Goal: Task Accomplishment & Management: Use online tool/utility

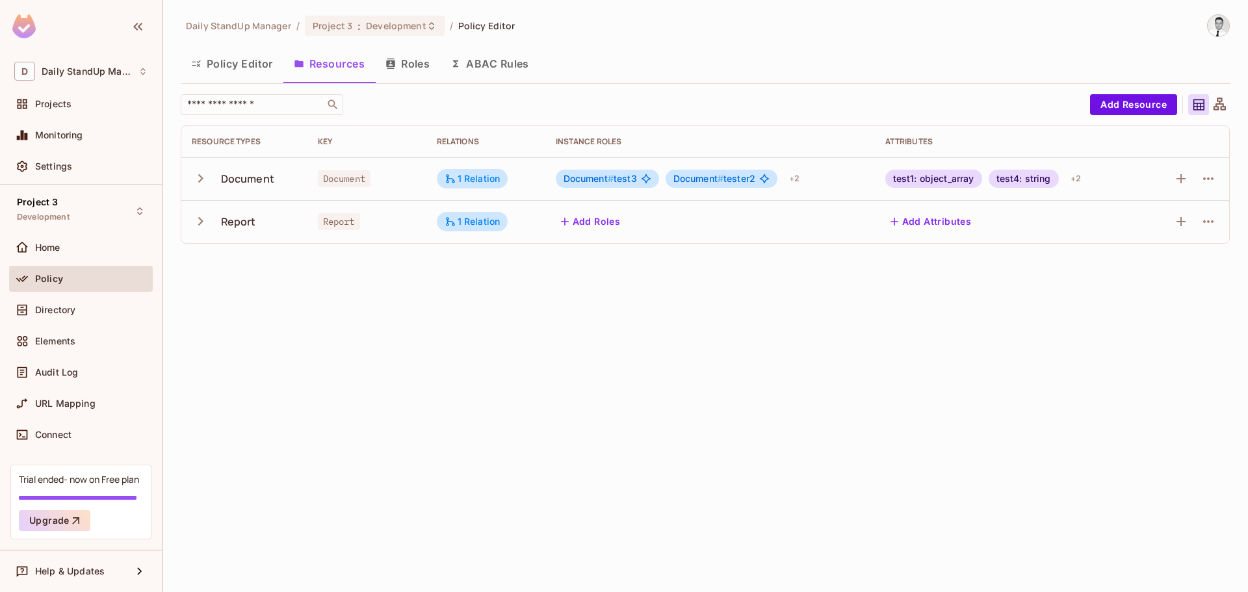
click at [501, 68] on button "ABAC Rules" at bounding box center [489, 63] width 99 height 33
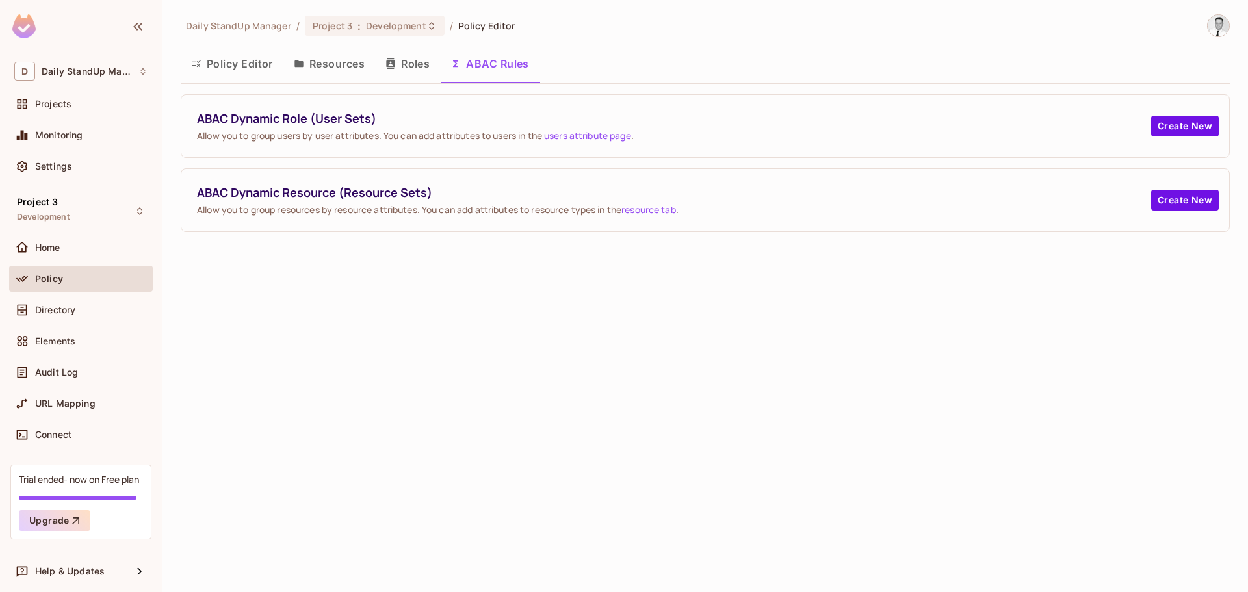
click at [246, 67] on button "Policy Editor" at bounding box center [232, 63] width 103 height 33
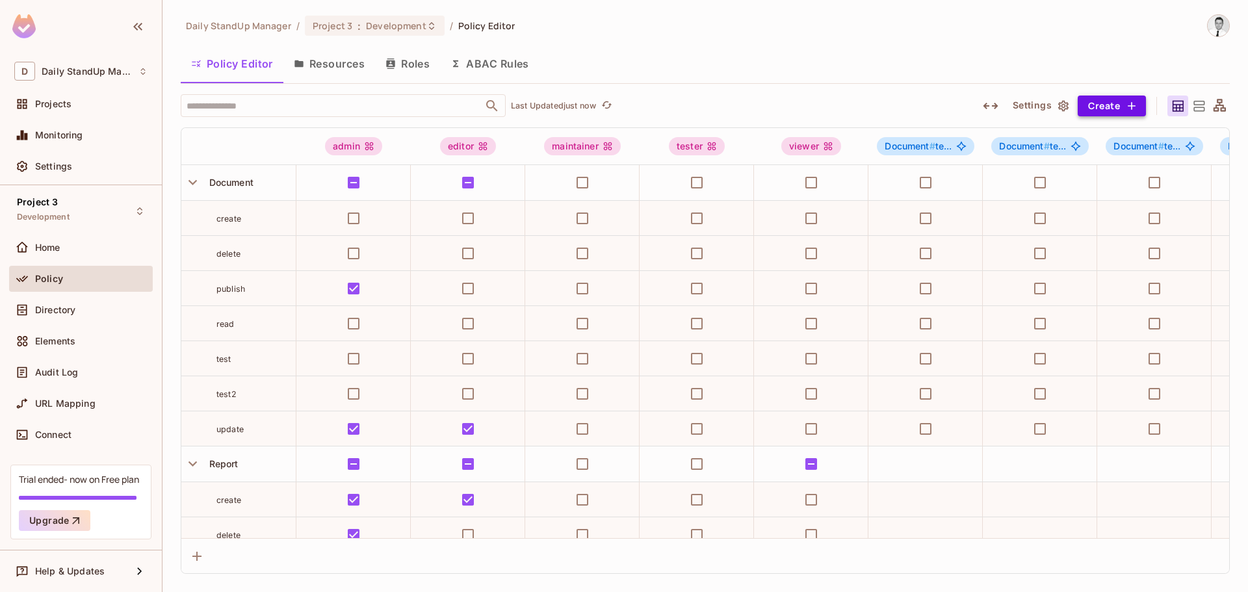
click at [1100, 104] on button "Create" at bounding box center [1112, 106] width 68 height 21
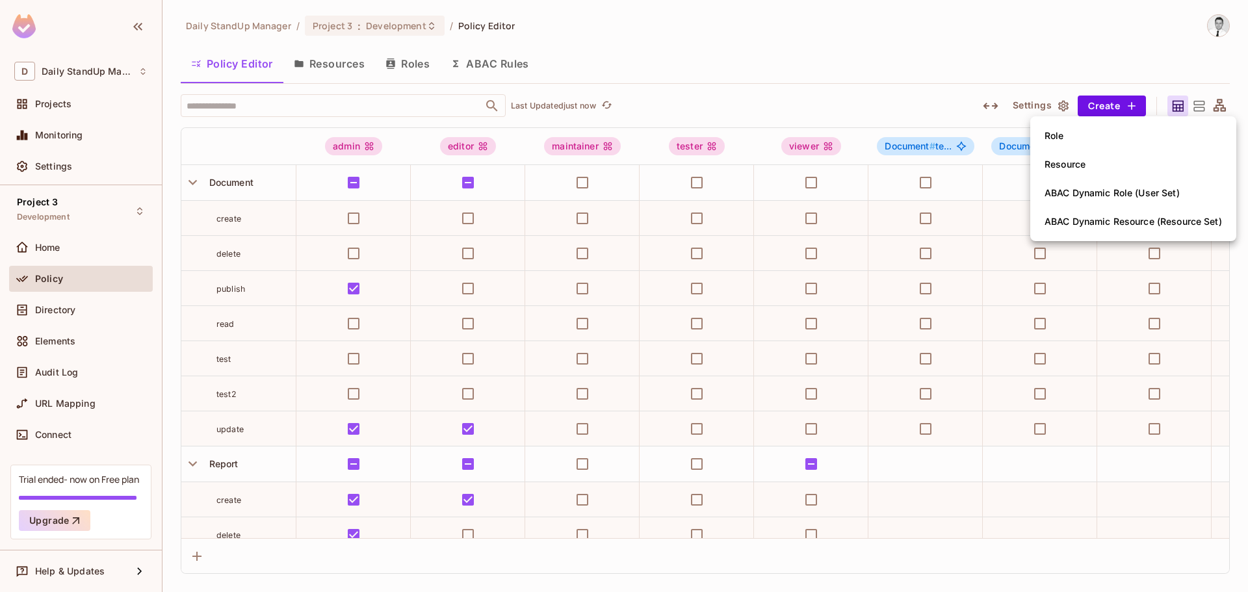
click at [868, 66] on div at bounding box center [624, 296] width 1248 height 592
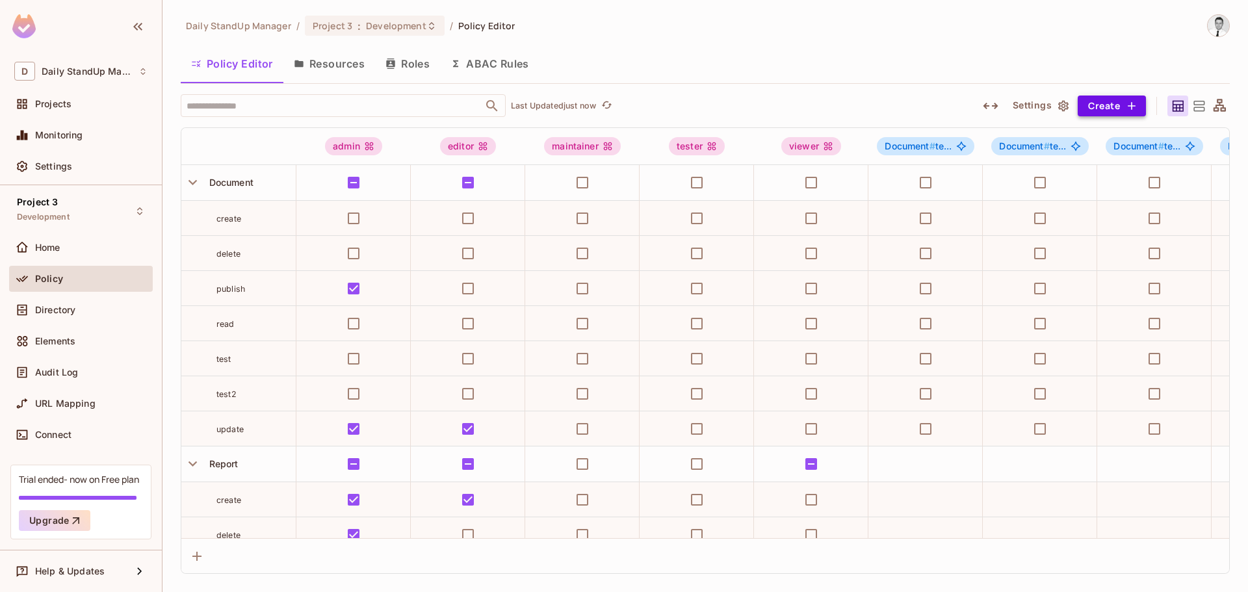
click at [1120, 109] on button "Create" at bounding box center [1112, 106] width 68 height 21
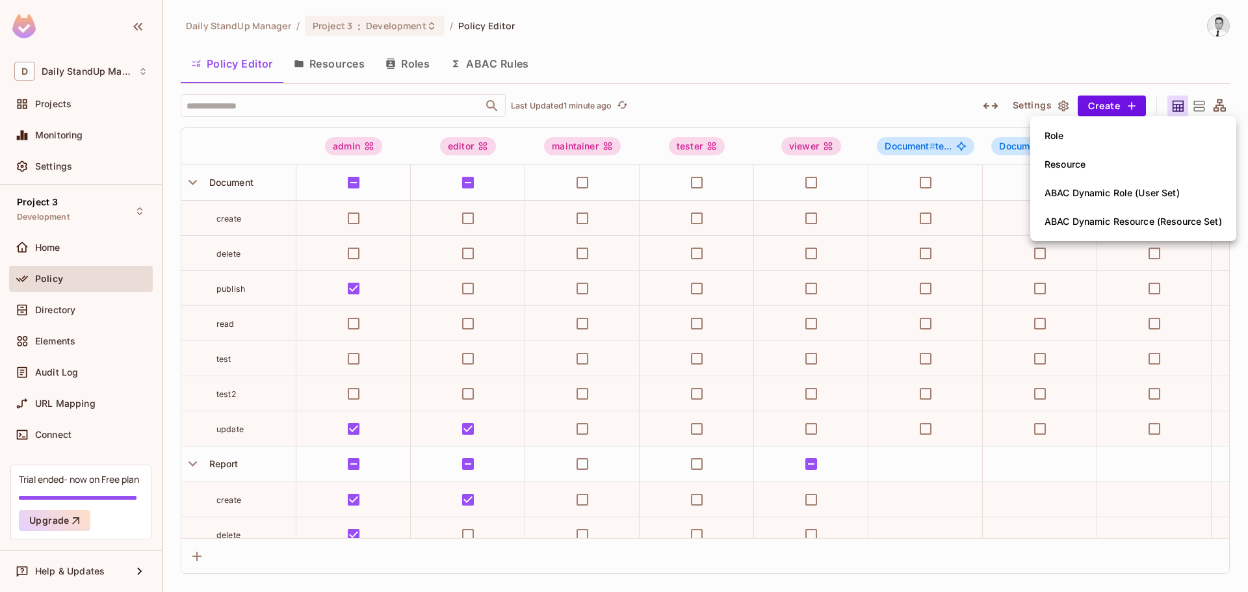
click at [796, 55] on div at bounding box center [624, 296] width 1248 height 592
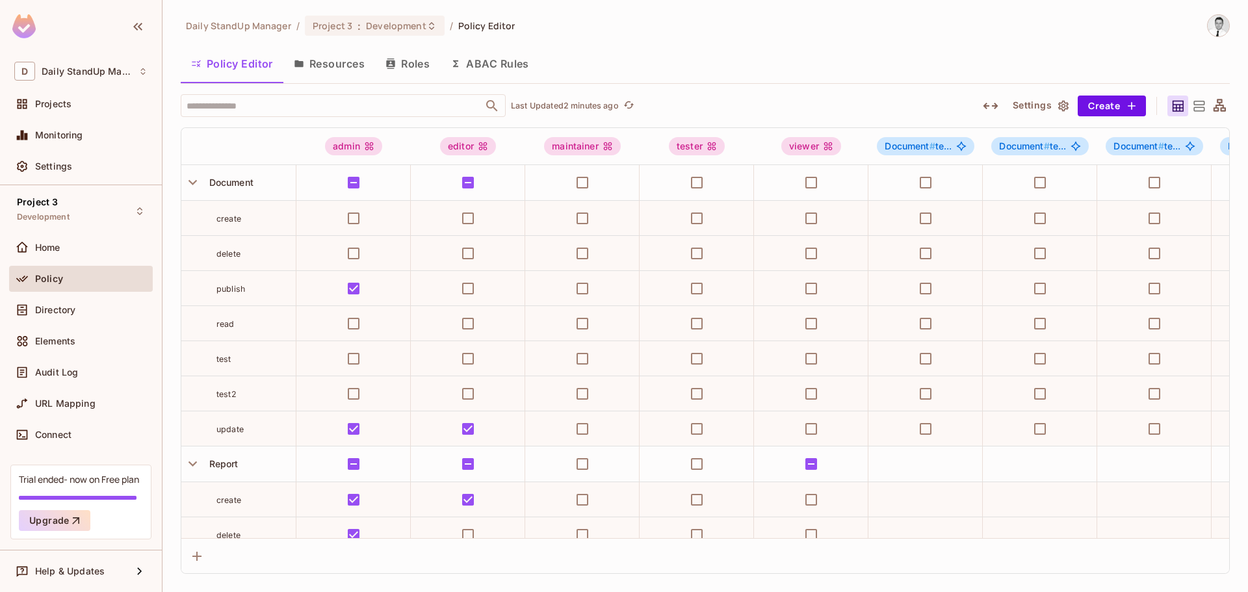
click at [1196, 101] on icon at bounding box center [1199, 106] width 11 height 10
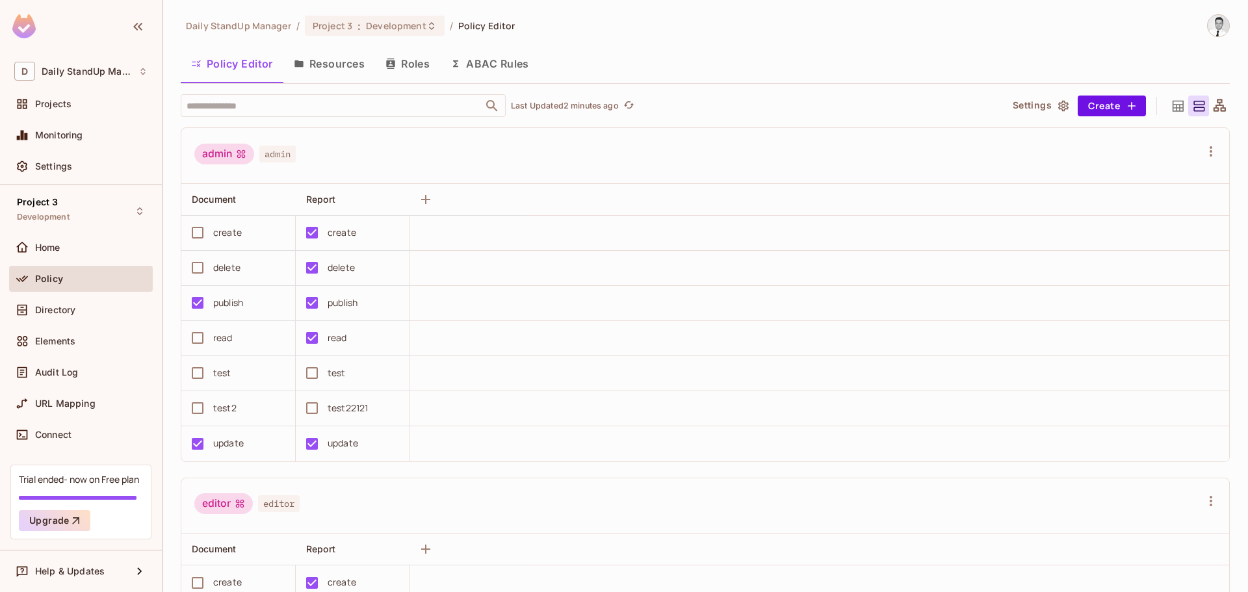
drag, startPoint x: 1211, startPoint y: 101, endPoint x: 1202, endPoint y: 109, distance: 12.5
click at [1212, 100] on icon at bounding box center [1220, 106] width 16 height 16
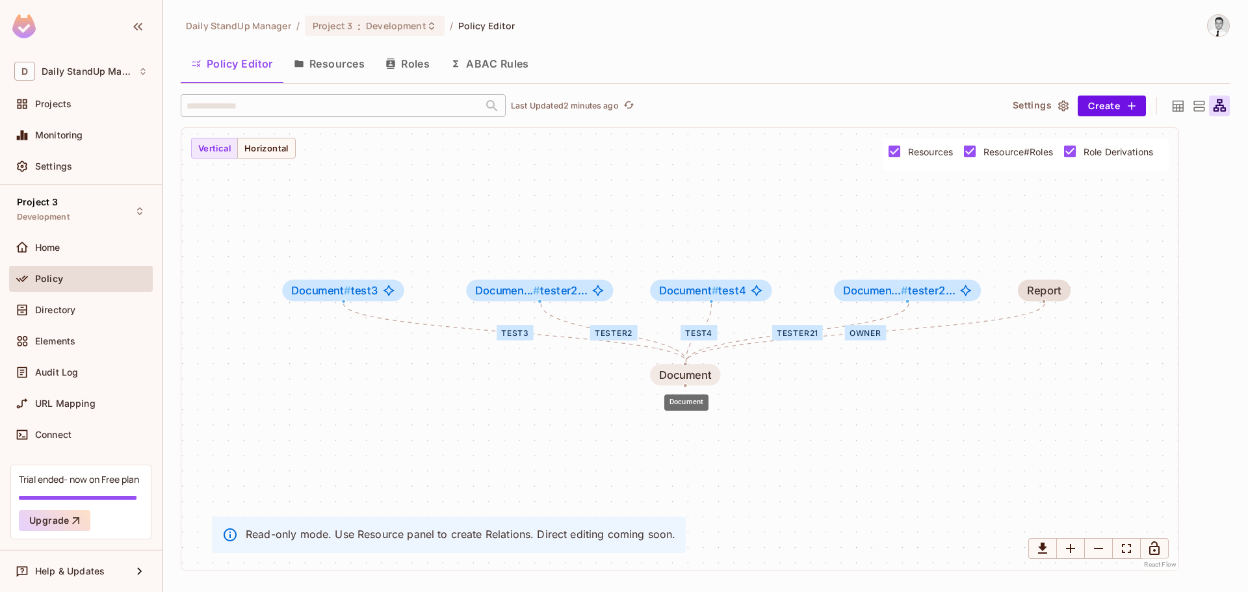
click at [705, 375] on div "Document" at bounding box center [685, 375] width 52 height 12
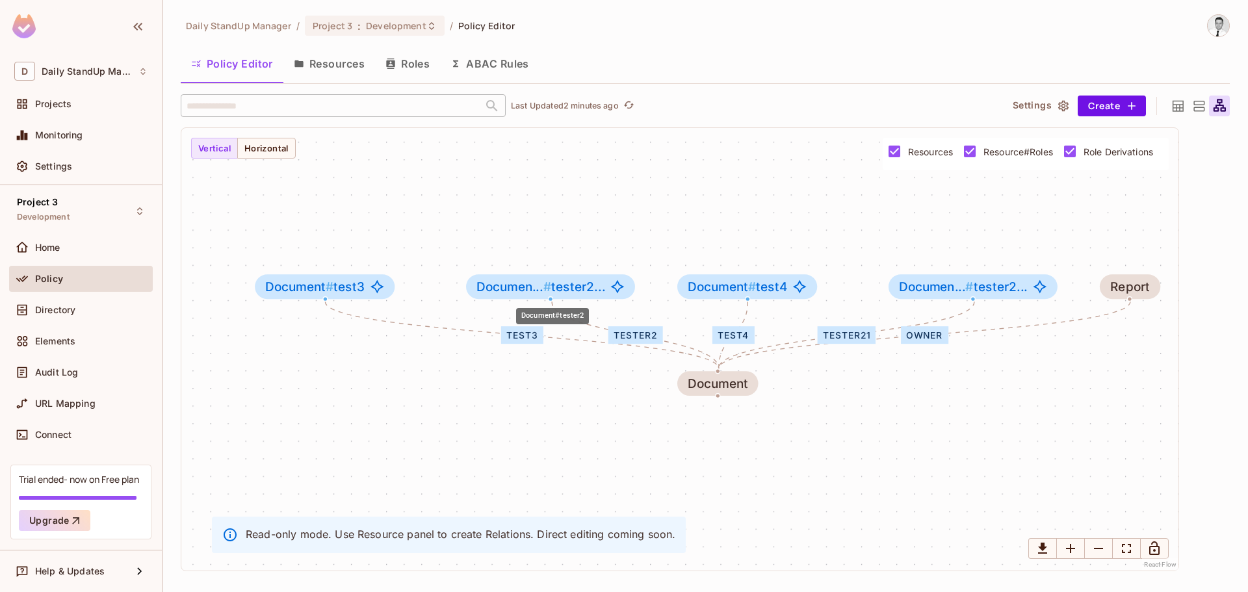
click at [576, 289] on span "Documen... # tester2..." at bounding box center [541, 287] width 129 height 14
click at [568, 300] on div "Document#tester2" at bounding box center [552, 312] width 75 height 27
click at [546, 296] on div "Documen... # tester2..." at bounding box center [550, 286] width 169 height 25
click at [685, 204] on div "test3 tester2 test4 tester21 owner Document Document # test3 Documen... # teste…" at bounding box center [679, 349] width 997 height 443
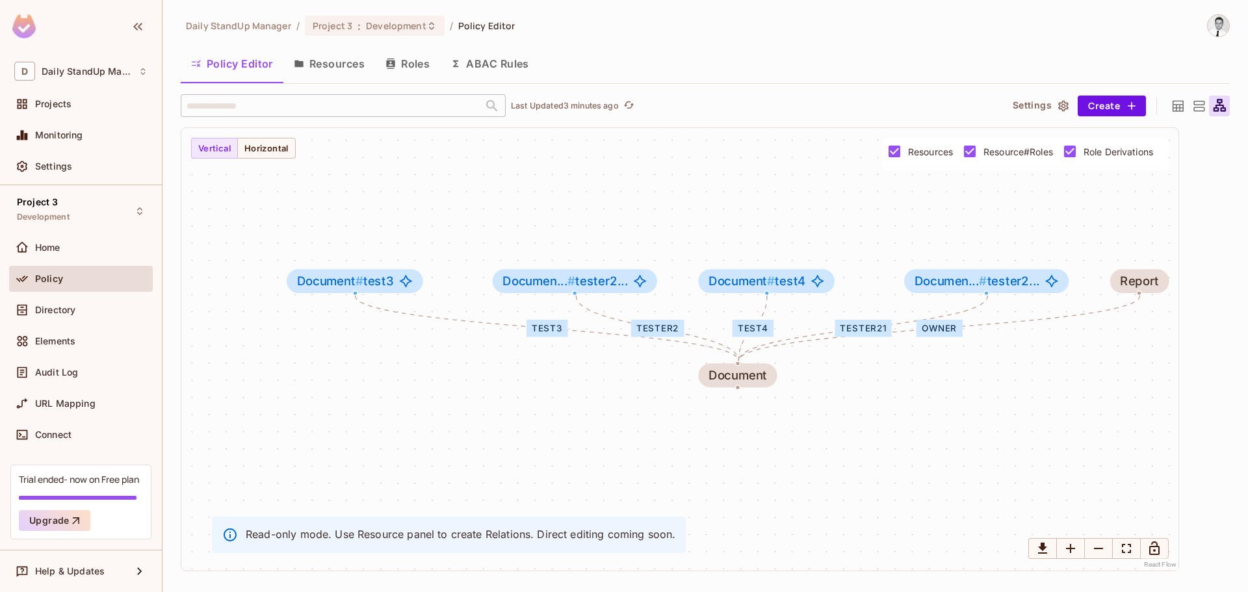
click at [1228, 107] on div at bounding box center [1219, 106] width 21 height 21
click at [1191, 103] on icon at bounding box center [1199, 106] width 16 height 16
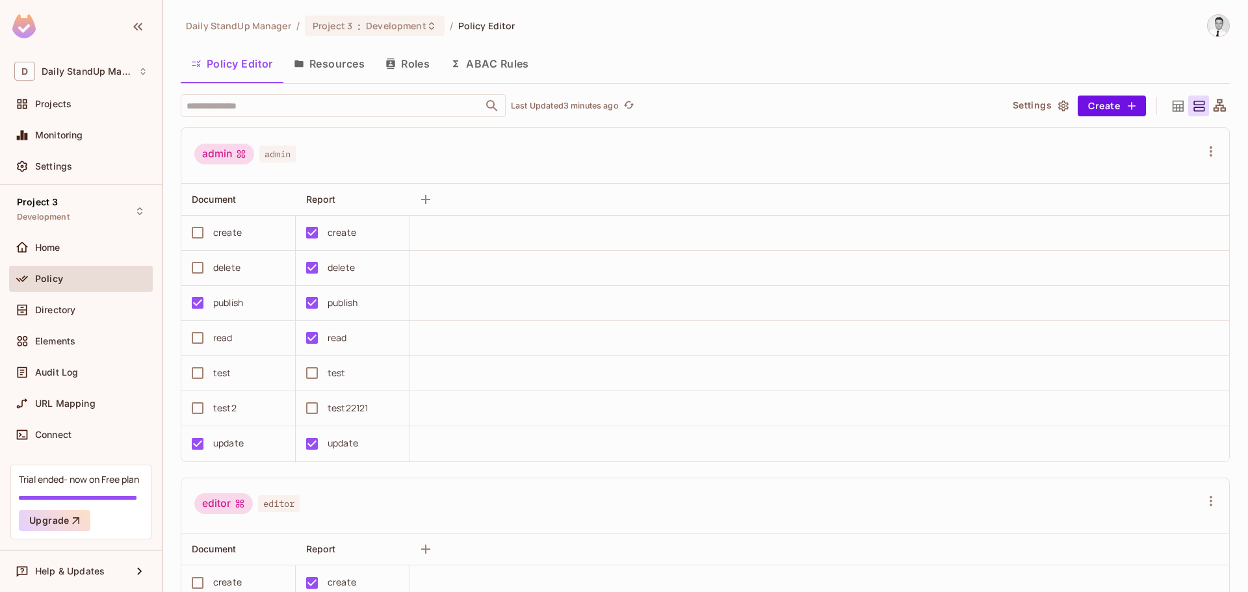
click at [1189, 103] on div at bounding box center [1199, 106] width 21 height 21
click at [1173, 105] on icon at bounding box center [1178, 105] width 11 height 11
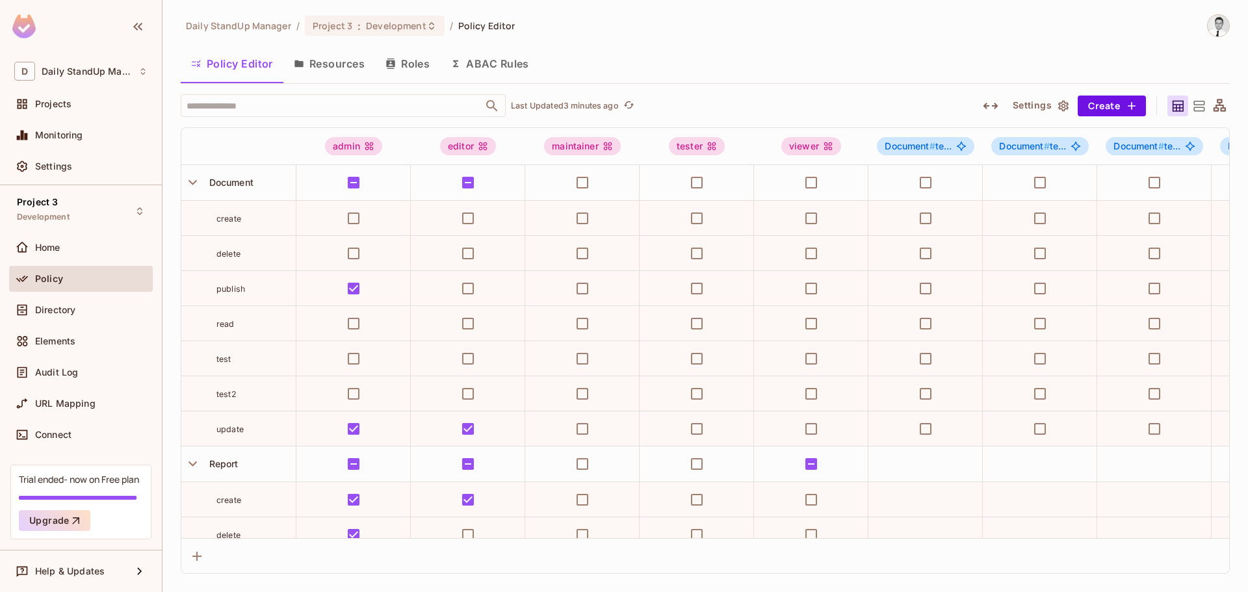
click at [1047, 42] on div "Daily StandUp Manager / Project 3 : Development / Policy Editor Policy Editor R…" at bounding box center [705, 294] width 1049 height 560
click at [1054, 98] on button "Settings" at bounding box center [1040, 106] width 65 height 21
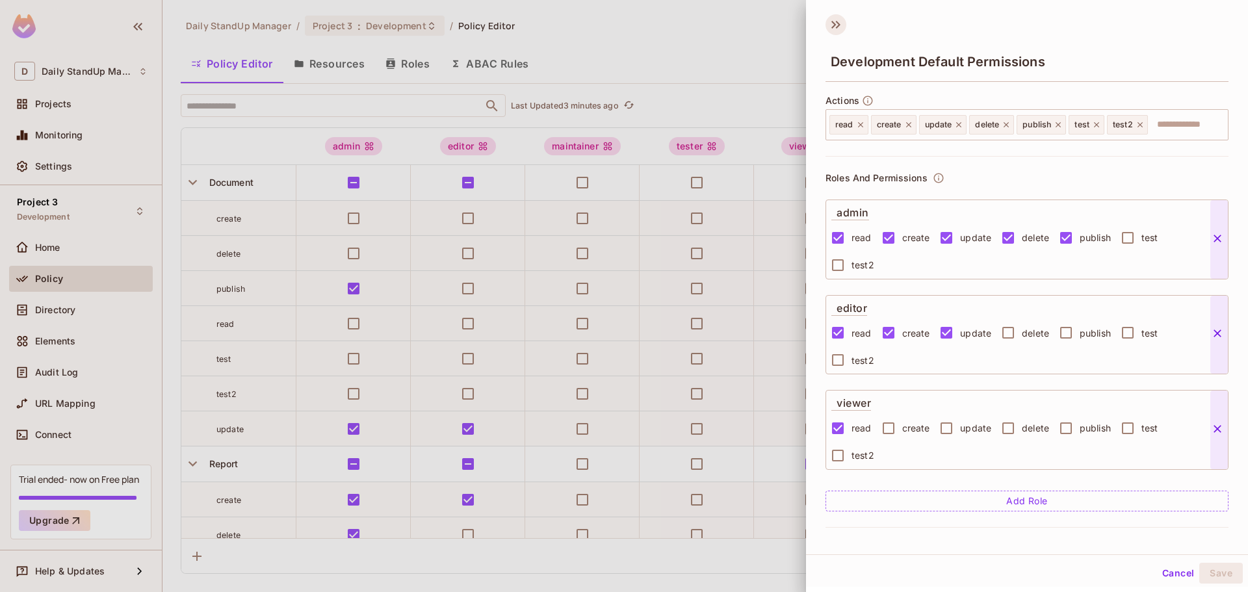
click at [827, 23] on icon at bounding box center [836, 24] width 21 height 21
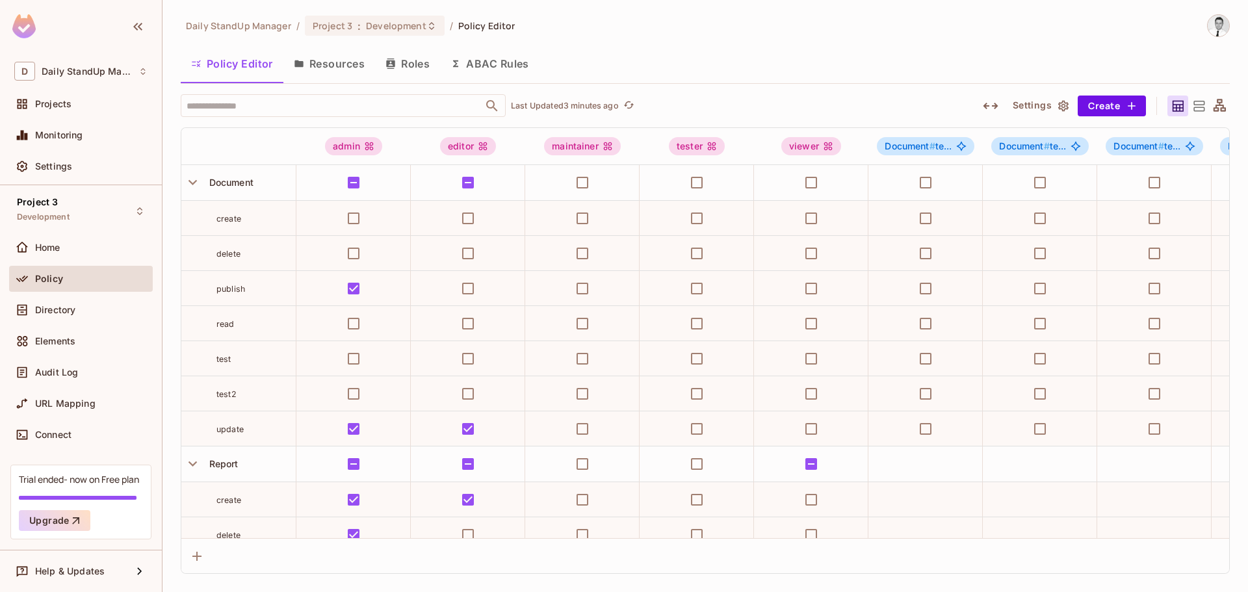
click at [988, 101] on icon "button" at bounding box center [991, 106] width 16 height 16
click at [988, 100] on icon "button" at bounding box center [991, 106] width 16 height 16
click at [901, 68] on div "Policy Editor Resources Roles ABAC Rules" at bounding box center [705, 63] width 1049 height 33
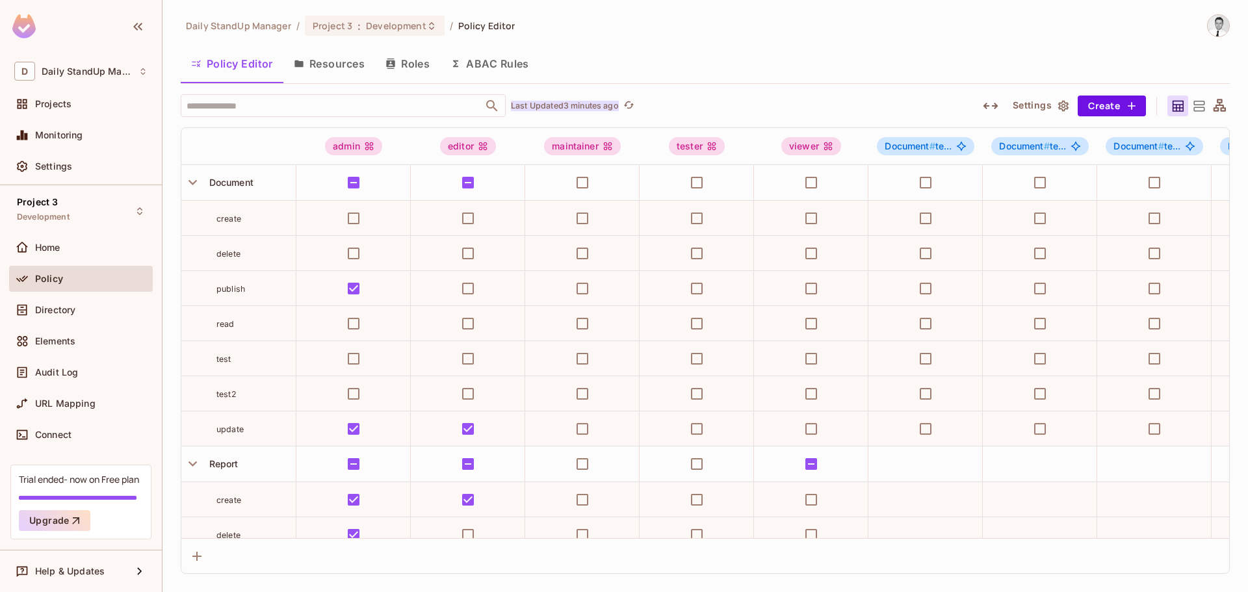
click at [564, 103] on p "Last Updated 3 minutes ago" at bounding box center [565, 106] width 108 height 10
click at [1116, 107] on button "Create" at bounding box center [1112, 106] width 68 height 21
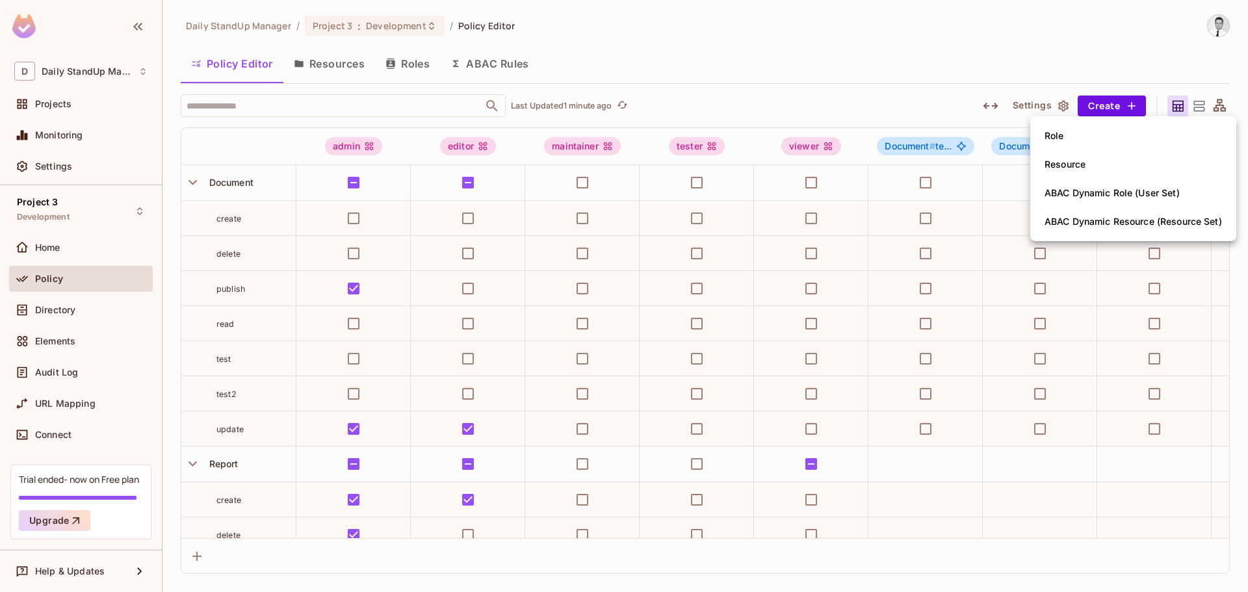
click at [1018, 60] on div at bounding box center [624, 296] width 1248 height 592
